Goal: Information Seeking & Learning: Compare options

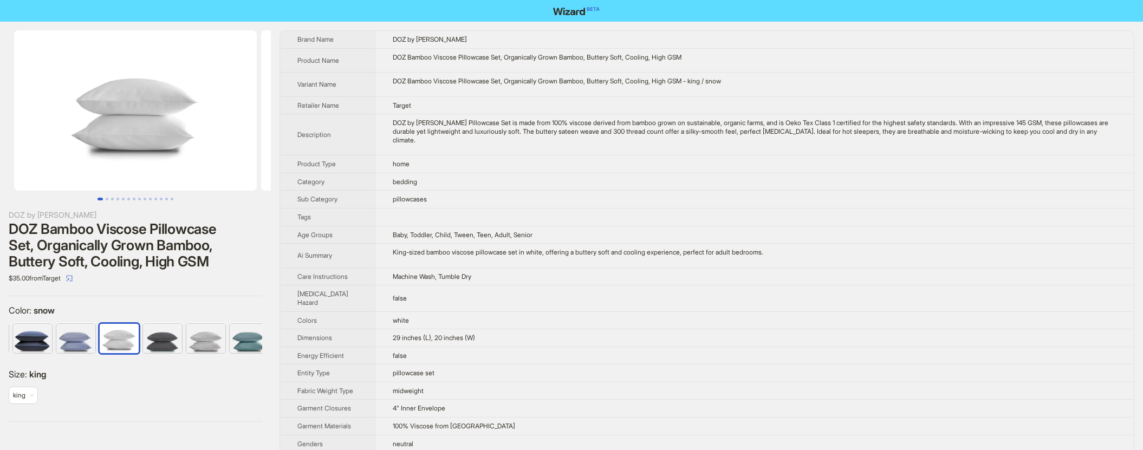
scroll to position [0, 310]
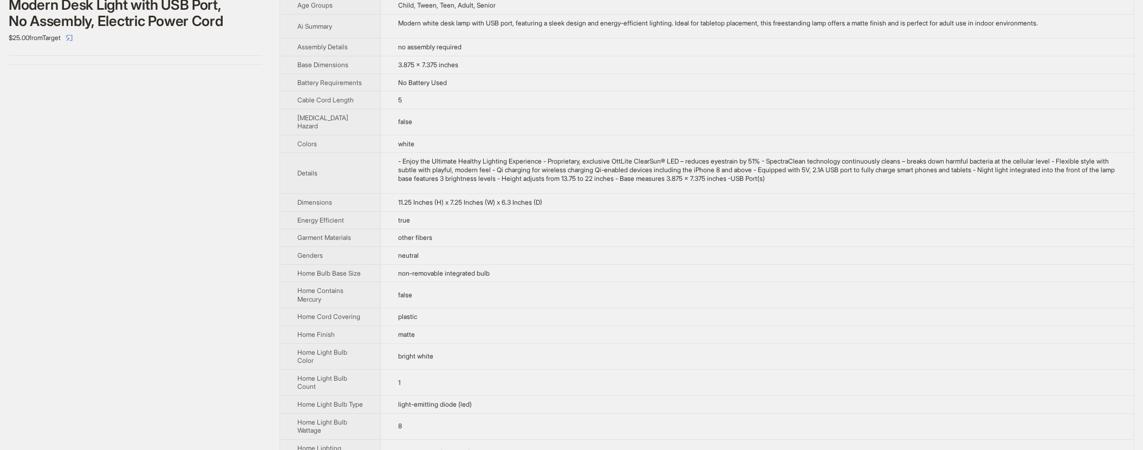
scroll to position [161, 0]
